Goal: Use online tool/utility

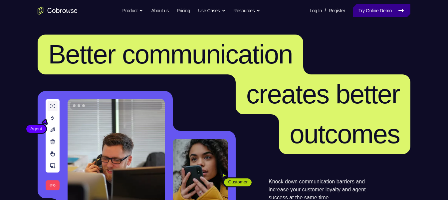
click at [385, 11] on link "Try Online Demo" at bounding box center [381, 10] width 57 height 13
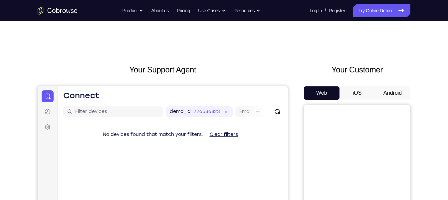
click at [353, 90] on button "iOS" at bounding box center [357, 93] width 36 height 13
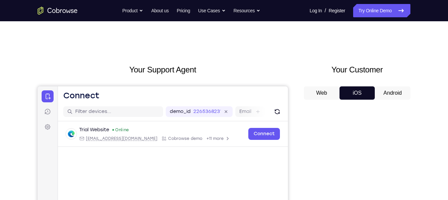
click at [382, 93] on button "Android" at bounding box center [393, 93] width 36 height 13
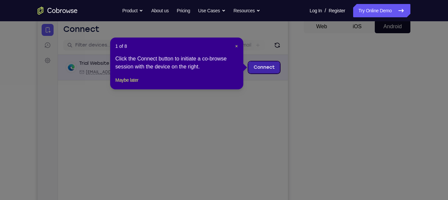
click at [274, 63] on link "Connect" at bounding box center [264, 68] width 32 height 12
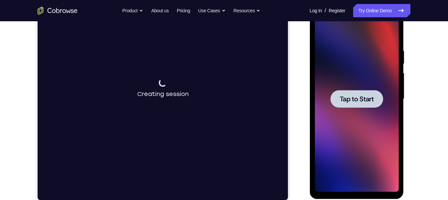
click at [358, 103] on div at bounding box center [356, 99] width 53 height 18
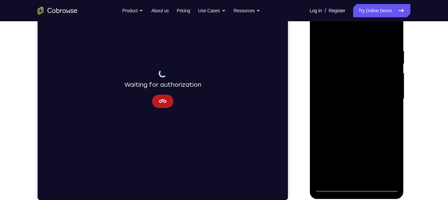
click at [354, 185] on div at bounding box center [356, 99] width 84 height 186
click at [389, 159] on div at bounding box center [356, 99] width 84 height 186
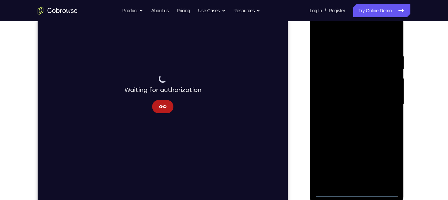
scroll to position [103, 0]
click at [323, 27] on div at bounding box center [356, 105] width 84 height 186
click at [384, 105] on div at bounding box center [356, 105] width 84 height 186
click at [349, 117] on div at bounding box center [356, 105] width 84 height 186
click at [350, 98] on div at bounding box center [356, 105] width 84 height 186
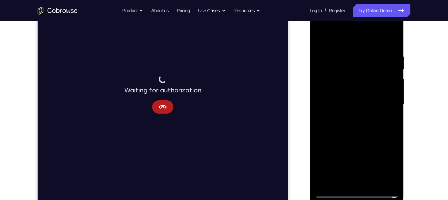
click at [344, 92] on div at bounding box center [356, 105] width 84 height 186
click at [394, 90] on div at bounding box center [356, 105] width 84 height 186
click at [353, 100] on div at bounding box center [356, 105] width 84 height 186
click at [339, 123] on div at bounding box center [356, 105] width 84 height 186
click at [393, 46] on div at bounding box center [356, 105] width 84 height 186
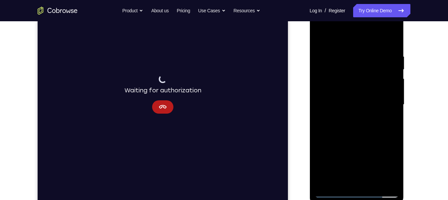
click at [393, 37] on div at bounding box center [356, 105] width 84 height 186
click at [163, 103] on icon "Cancel" at bounding box center [163, 107] width 8 height 8
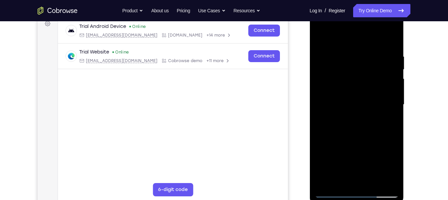
drag, startPoint x: 338, startPoint y: 131, endPoint x: 337, endPoint y: 165, distance: 34.3
click at [337, 165] on div at bounding box center [356, 105] width 84 height 186
click at [337, 52] on div at bounding box center [356, 105] width 84 height 186
click at [326, 180] on div at bounding box center [356, 105] width 84 height 186
click at [342, 71] on div at bounding box center [356, 105] width 84 height 186
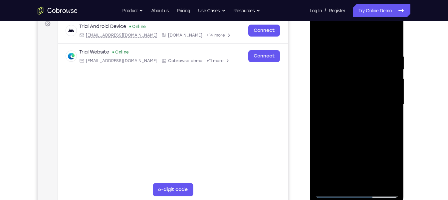
click at [325, 152] on div at bounding box center [356, 105] width 84 height 186
click at [394, 92] on div at bounding box center [356, 105] width 84 height 186
click at [324, 184] on div at bounding box center [356, 105] width 84 height 186
drag, startPoint x: 336, startPoint y: 129, endPoint x: 312, endPoint y: 23, distance: 109.2
click at [312, 23] on div at bounding box center [356, 106] width 94 height 198
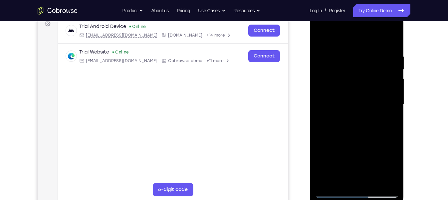
drag, startPoint x: 347, startPoint y: 136, endPoint x: 341, endPoint y: 32, distance: 103.6
click at [341, 32] on div at bounding box center [356, 105] width 84 height 186
drag, startPoint x: 338, startPoint y: 157, endPoint x: 338, endPoint y: 81, distance: 76.2
click at [338, 81] on div at bounding box center [356, 105] width 84 height 186
drag, startPoint x: 340, startPoint y: 113, endPoint x: 340, endPoint y: 15, distance: 98.8
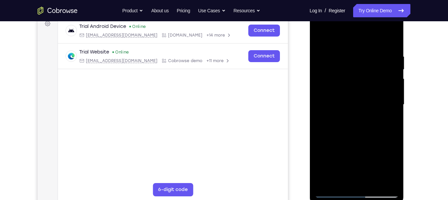
click at [340, 15] on div at bounding box center [356, 105] width 84 height 186
drag, startPoint x: 341, startPoint y: 138, endPoint x: 331, endPoint y: 61, distance: 78.5
click at [331, 61] on div at bounding box center [356, 105] width 84 height 186
click at [369, 186] on div at bounding box center [356, 105] width 84 height 186
click at [353, 138] on div at bounding box center [356, 105] width 84 height 186
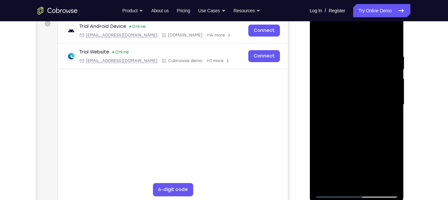
click at [344, 152] on div at bounding box center [356, 105] width 84 height 186
click at [339, 38] on div at bounding box center [356, 105] width 84 height 186
drag, startPoint x: 350, startPoint y: 85, endPoint x: 347, endPoint y: 128, distance: 43.7
click at [347, 128] on div at bounding box center [356, 105] width 84 height 186
click at [386, 113] on div at bounding box center [356, 105] width 84 height 186
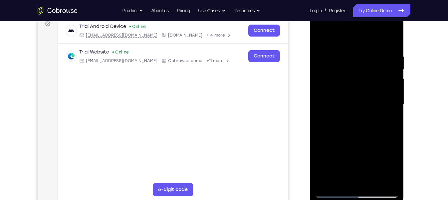
click at [322, 37] on div at bounding box center [356, 105] width 84 height 186
click at [395, 39] on div at bounding box center [356, 105] width 84 height 186
click at [332, 182] on div at bounding box center [356, 105] width 84 height 186
click at [346, 103] on div at bounding box center [356, 105] width 84 height 186
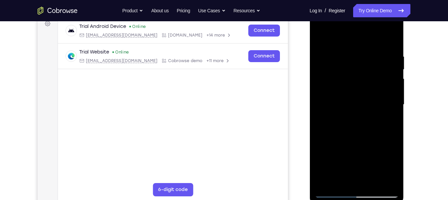
click at [321, 37] on div at bounding box center [356, 105] width 84 height 186
click at [393, 121] on div at bounding box center [356, 105] width 84 height 186
drag, startPoint x: 362, startPoint y: 124, endPoint x: 343, endPoint y: 12, distance: 113.7
click at [343, 12] on div at bounding box center [356, 105] width 84 height 186
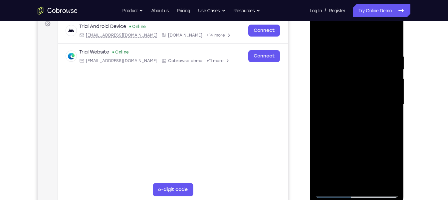
drag, startPoint x: 352, startPoint y: 125, endPoint x: 329, endPoint y: 29, distance: 98.3
click at [329, 29] on div at bounding box center [356, 105] width 84 height 186
drag, startPoint x: 345, startPoint y: 163, endPoint x: 320, endPoint y: 60, distance: 105.4
click at [320, 60] on div at bounding box center [356, 105] width 84 height 186
drag, startPoint x: 351, startPoint y: 120, endPoint x: 349, endPoint y: -11, distance: 131.4
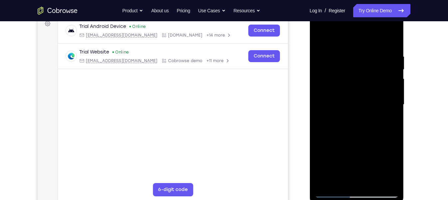
click at [349, 7] on html "Online web based iOS Simulators and Android Emulators. Run iPhone, iPad, Mobile…" at bounding box center [356, 107] width 95 height 200
drag, startPoint x: 351, startPoint y: 76, endPoint x: 284, endPoint y: 219, distance: 158.8
click at [309, 200] on html "Online web based iOS Simulators and Android Emulators. Run iPhone, iPad, Mobile…" at bounding box center [356, 107] width 95 height 200
drag, startPoint x: 382, startPoint y: 53, endPoint x: 307, endPoint y: 57, distance: 75.3
click at [309, 57] on html "Online web based iOS Simulators and Android Emulators. Run iPhone, iPad, Mobile…" at bounding box center [356, 107] width 95 height 200
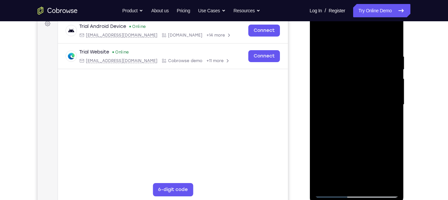
click at [332, 60] on div at bounding box center [356, 105] width 84 height 186
click at [344, 39] on div at bounding box center [356, 105] width 84 height 186
click at [360, 60] on div at bounding box center [356, 105] width 84 height 186
click at [344, 182] on div at bounding box center [356, 105] width 84 height 186
click at [319, 36] on div at bounding box center [356, 105] width 84 height 186
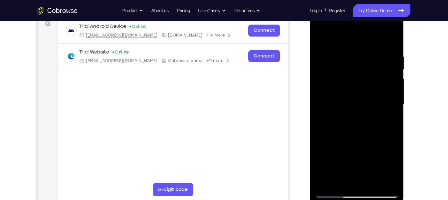
click at [389, 42] on div at bounding box center [356, 105] width 84 height 186
drag, startPoint x: 379, startPoint y: 50, endPoint x: 276, endPoint y: 66, distance: 104.4
click at [309, 66] on html "Online web based iOS Simulators and Android Emulators. Run iPhone, iPad, Mobile…" at bounding box center [356, 107] width 95 height 200
drag, startPoint x: 356, startPoint y: 53, endPoint x: 428, endPoint y: 52, distance: 72.2
click at [404, 52] on html "Online web based iOS Simulators and Android Emulators. Run iPhone, iPad, Mobile…" at bounding box center [356, 107] width 95 height 200
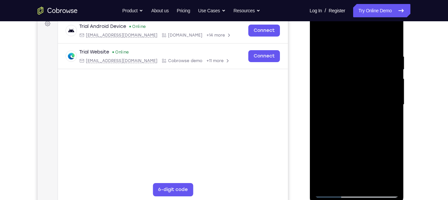
drag, startPoint x: 359, startPoint y: 58, endPoint x: 715, endPoint y: 65, distance: 356.1
click at [404, 59] on html "Online web based iOS Simulators and Android Emulators. Run iPhone, iPad, Mobile…" at bounding box center [356, 107] width 95 height 200
click at [346, 54] on div at bounding box center [356, 105] width 84 height 186
click at [335, 38] on div at bounding box center [356, 105] width 84 height 186
click at [360, 62] on div at bounding box center [356, 105] width 84 height 186
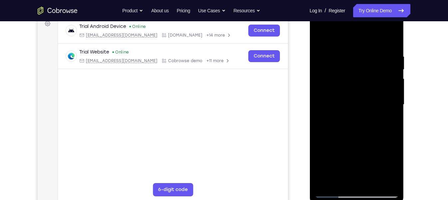
click at [353, 183] on div at bounding box center [356, 105] width 84 height 186
click at [386, 183] on div at bounding box center [356, 105] width 84 height 186
drag, startPoint x: 367, startPoint y: 158, endPoint x: 359, endPoint y: 69, distance: 89.2
click at [359, 69] on div at bounding box center [356, 105] width 84 height 186
click at [333, 130] on div at bounding box center [356, 105] width 84 height 186
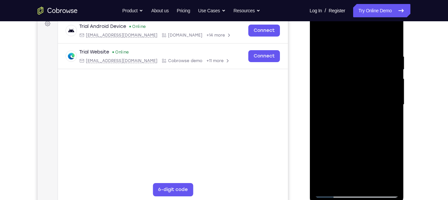
drag, startPoint x: 352, startPoint y: 140, endPoint x: 340, endPoint y: 35, distance: 105.8
click at [340, 35] on div at bounding box center [356, 105] width 84 height 186
drag, startPoint x: 360, startPoint y: 118, endPoint x: 341, endPoint y: 29, distance: 91.2
click at [341, 29] on div at bounding box center [356, 105] width 84 height 186
click at [322, 38] on div at bounding box center [356, 105] width 84 height 186
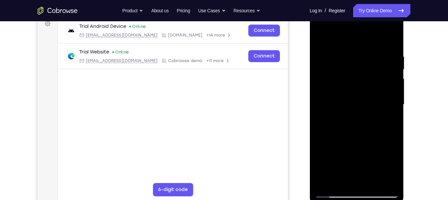
click at [324, 183] on div at bounding box center [356, 105] width 84 height 186
drag, startPoint x: 360, startPoint y: 82, endPoint x: 349, endPoint y: 195, distance: 113.6
click at [349, 195] on div at bounding box center [356, 105] width 84 height 186
drag, startPoint x: 347, startPoint y: 121, endPoint x: 313, endPoint y: -20, distance: 144.4
click at [313, 7] on html "Online web based iOS Simulators and Android Emulators. Run iPhone, iPad, Mobile…" at bounding box center [356, 107] width 95 height 200
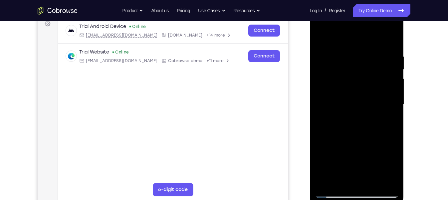
drag, startPoint x: 353, startPoint y: 149, endPoint x: 339, endPoint y: 41, distance: 108.3
click at [339, 41] on div at bounding box center [356, 105] width 84 height 186
drag, startPoint x: 369, startPoint y: 165, endPoint x: 355, endPoint y: 57, distance: 108.3
click at [355, 57] on div at bounding box center [356, 105] width 84 height 186
drag, startPoint x: 347, startPoint y: 123, endPoint x: 331, endPoint y: 30, distance: 94.4
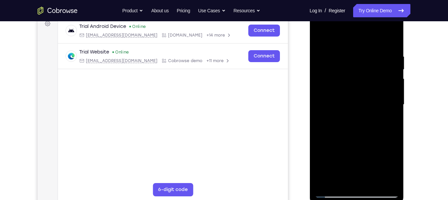
click at [331, 30] on div at bounding box center [356, 105] width 84 height 186
drag, startPoint x: 344, startPoint y: 138, endPoint x: 336, endPoint y: 59, distance: 79.9
click at [336, 59] on div at bounding box center [356, 105] width 84 height 186
drag, startPoint x: 350, startPoint y: 146, endPoint x: 328, endPoint y: -15, distance: 162.2
click at [328, 7] on html "Online web based iOS Simulators and Android Emulators. Run iPhone, iPad, Mobile…" at bounding box center [356, 107] width 95 height 200
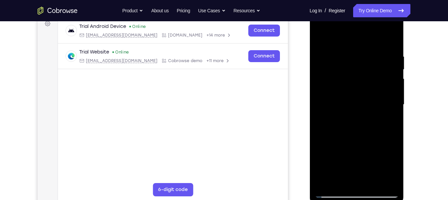
drag, startPoint x: 352, startPoint y: 140, endPoint x: 338, endPoint y: 54, distance: 87.7
click at [338, 54] on div at bounding box center [356, 105] width 84 height 186
drag, startPoint x: 331, startPoint y: 132, endPoint x: 297, endPoint y: 28, distance: 109.1
click at [309, 28] on html "Online web based iOS Simulators and Android Emulators. Run iPhone, iPad, Mobile…" at bounding box center [356, 107] width 95 height 200
drag, startPoint x: 353, startPoint y: 105, endPoint x: 338, endPoint y: -18, distance: 124.3
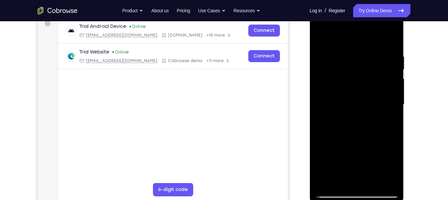
click at [338, 7] on html "Online web based iOS Simulators and Android Emulators. Run iPhone, iPad, Mobile…" at bounding box center [356, 107] width 95 height 200
drag, startPoint x: 348, startPoint y: 78, endPoint x: 320, endPoint y: 211, distance: 135.9
click at [320, 200] on html "Online web based iOS Simulators and Android Emulators. Run iPhone, iPad, Mobile…" at bounding box center [356, 107] width 95 height 200
click at [395, 94] on div at bounding box center [356, 105] width 84 height 186
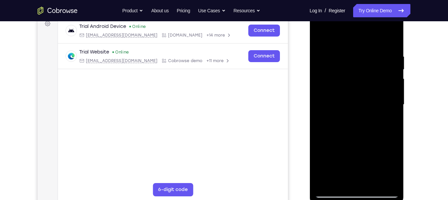
click at [319, 96] on div at bounding box center [356, 105] width 84 height 186
drag, startPoint x: 332, startPoint y: 147, endPoint x: 331, endPoint y: 60, distance: 87.2
click at [331, 60] on div at bounding box center [356, 105] width 84 height 186
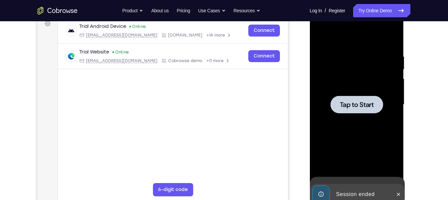
click at [346, 7] on div "Tap to Start" at bounding box center [356, 7] width 94 height 0
